Goal: Task Accomplishment & Management: Complete application form

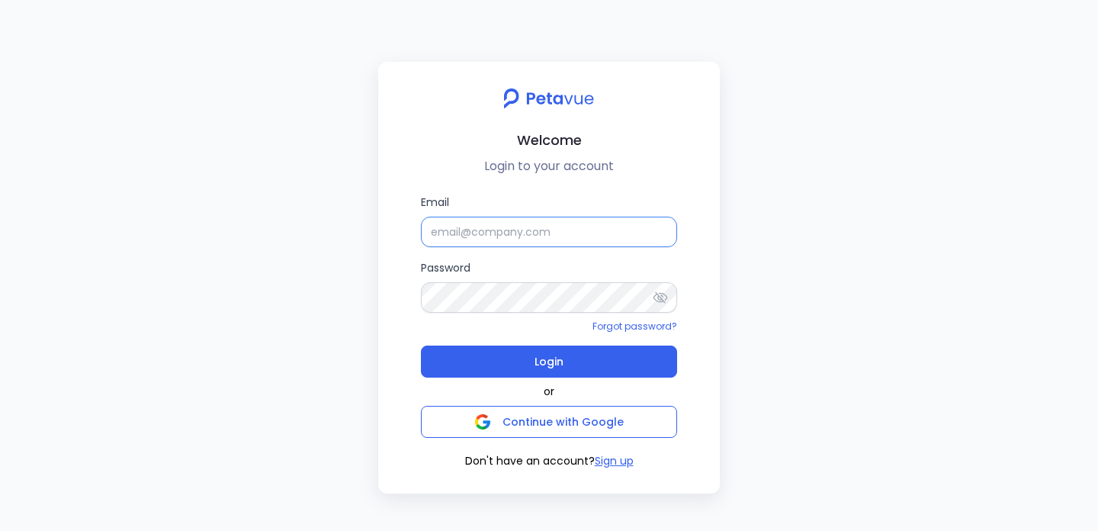
click at [490, 229] on input "Email" at bounding box center [549, 232] width 256 height 30
